Goal: Information Seeking & Learning: Learn about a topic

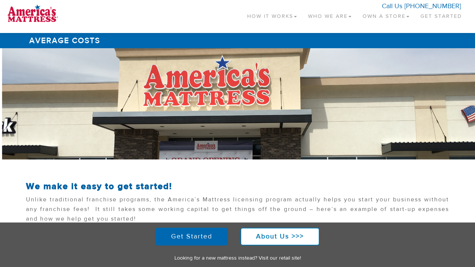
scroll to position [292, 0]
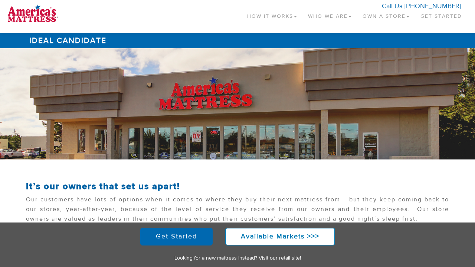
scroll to position [242, 0]
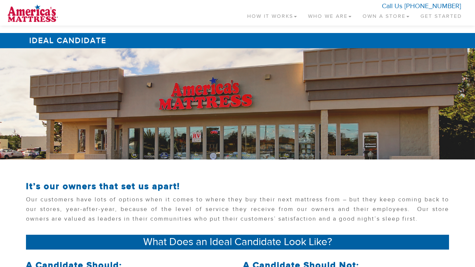
scroll to position [240, 0]
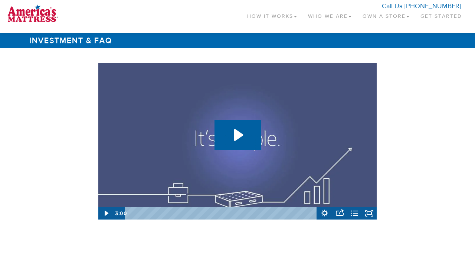
scroll to position [1111, 0]
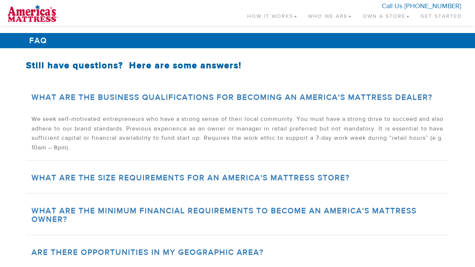
scroll to position [366, 0]
